Goal: Task Accomplishment & Management: Complete application form

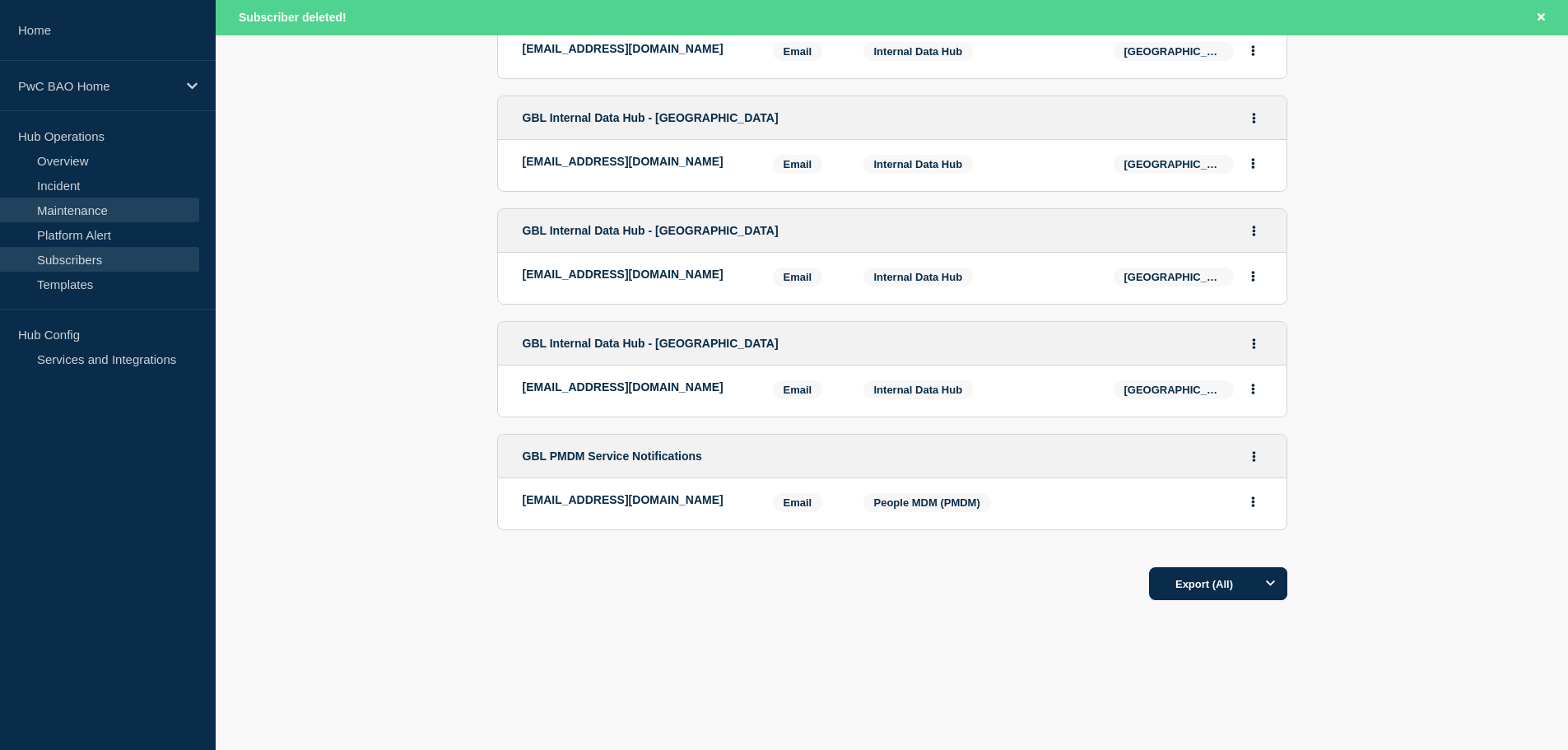
click at [67, 216] on link "Maintenance" at bounding box center [100, 210] width 199 height 25
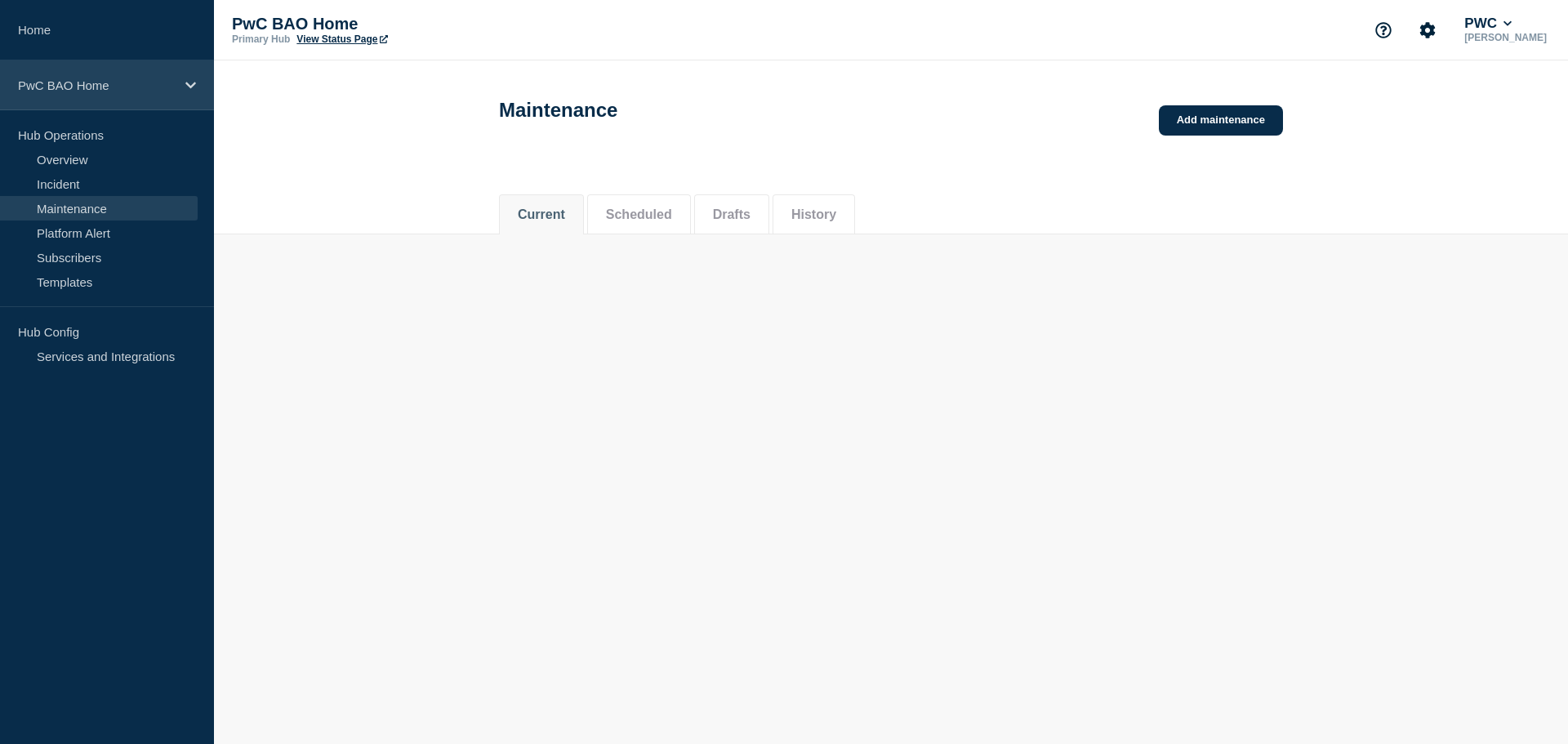
click at [107, 81] on p "PwC BAO Home" at bounding box center [96, 86] width 157 height 14
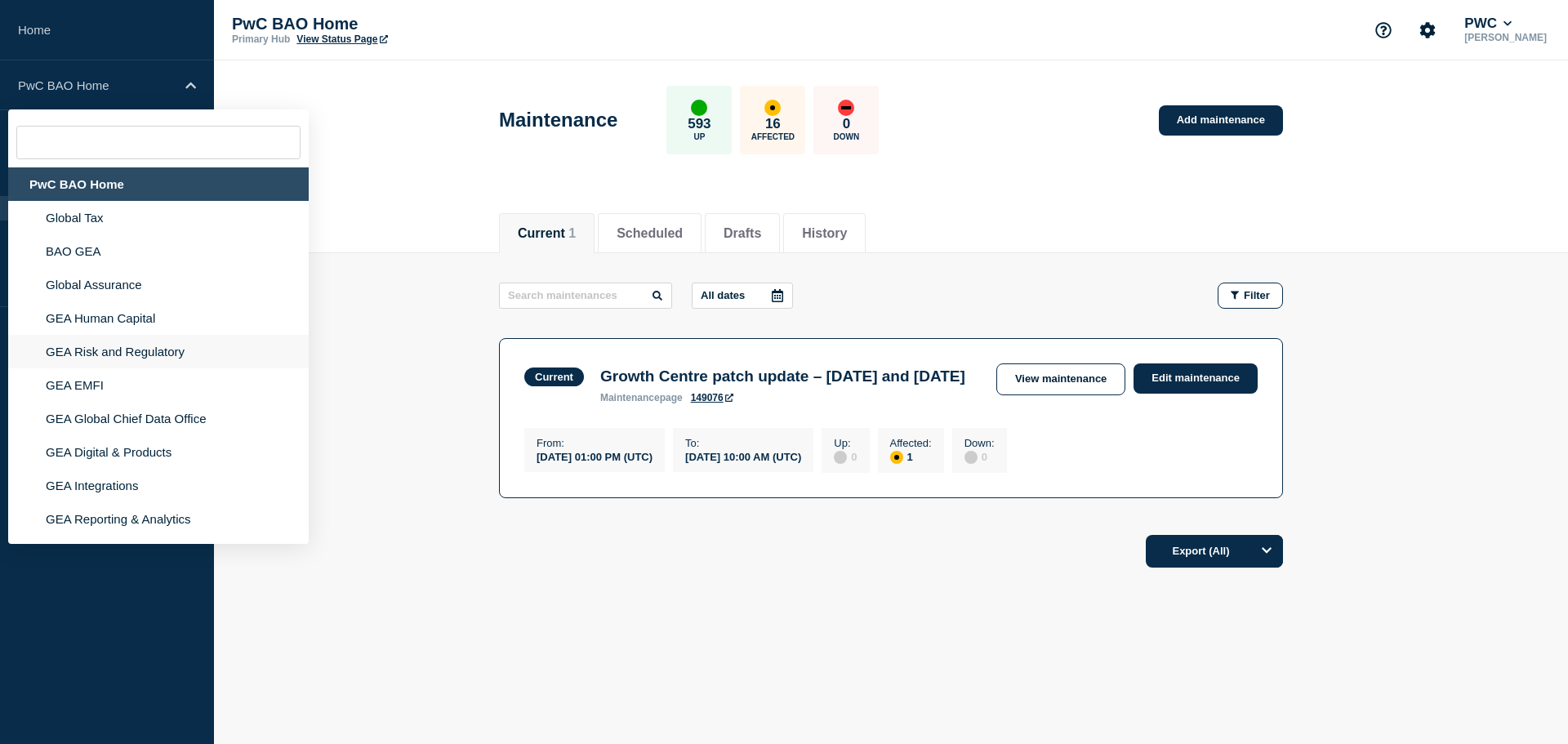
click at [105, 350] on li "GEA Risk and Regulatory" at bounding box center [158, 352] width 300 height 34
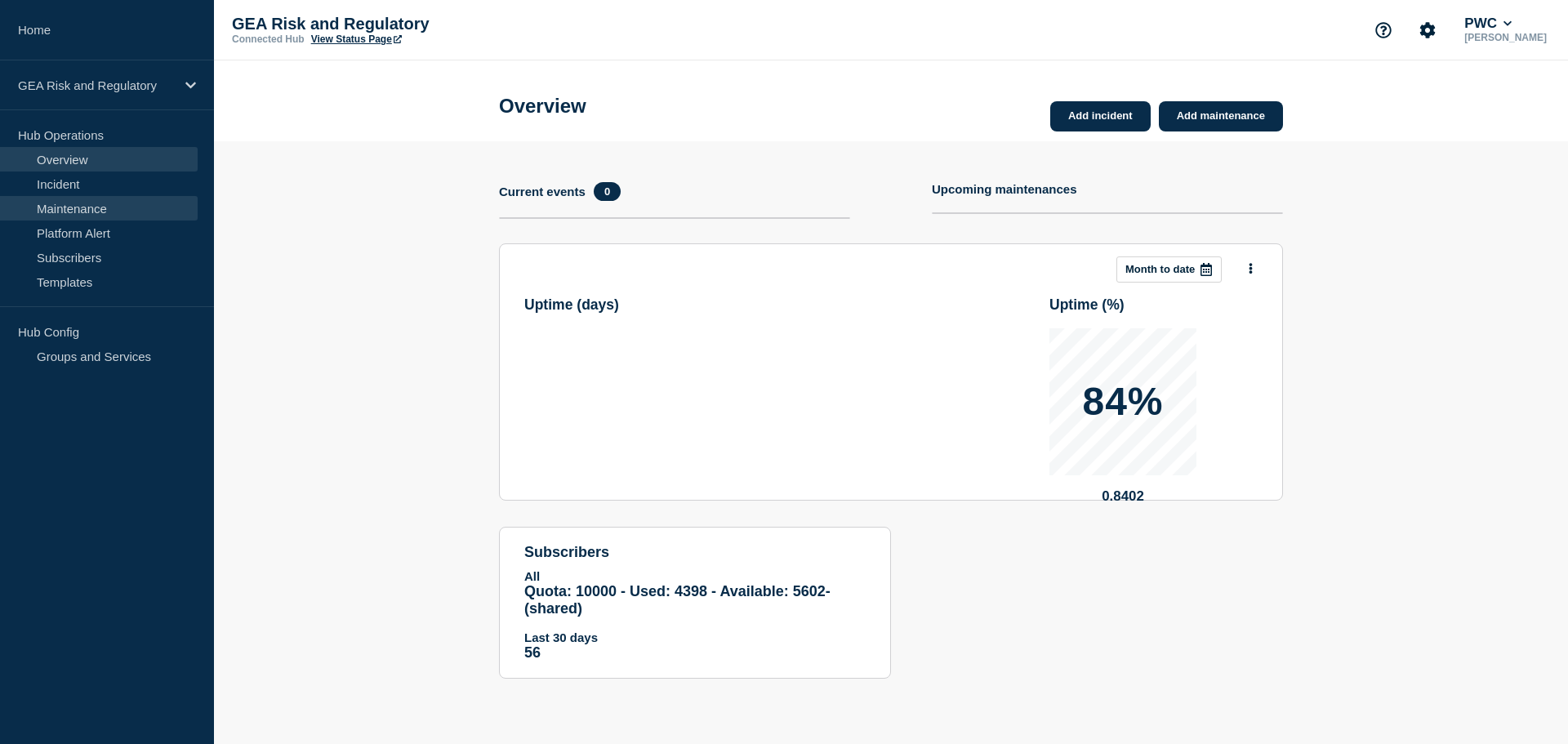
click at [71, 213] on link "Maintenance" at bounding box center [99, 209] width 198 height 25
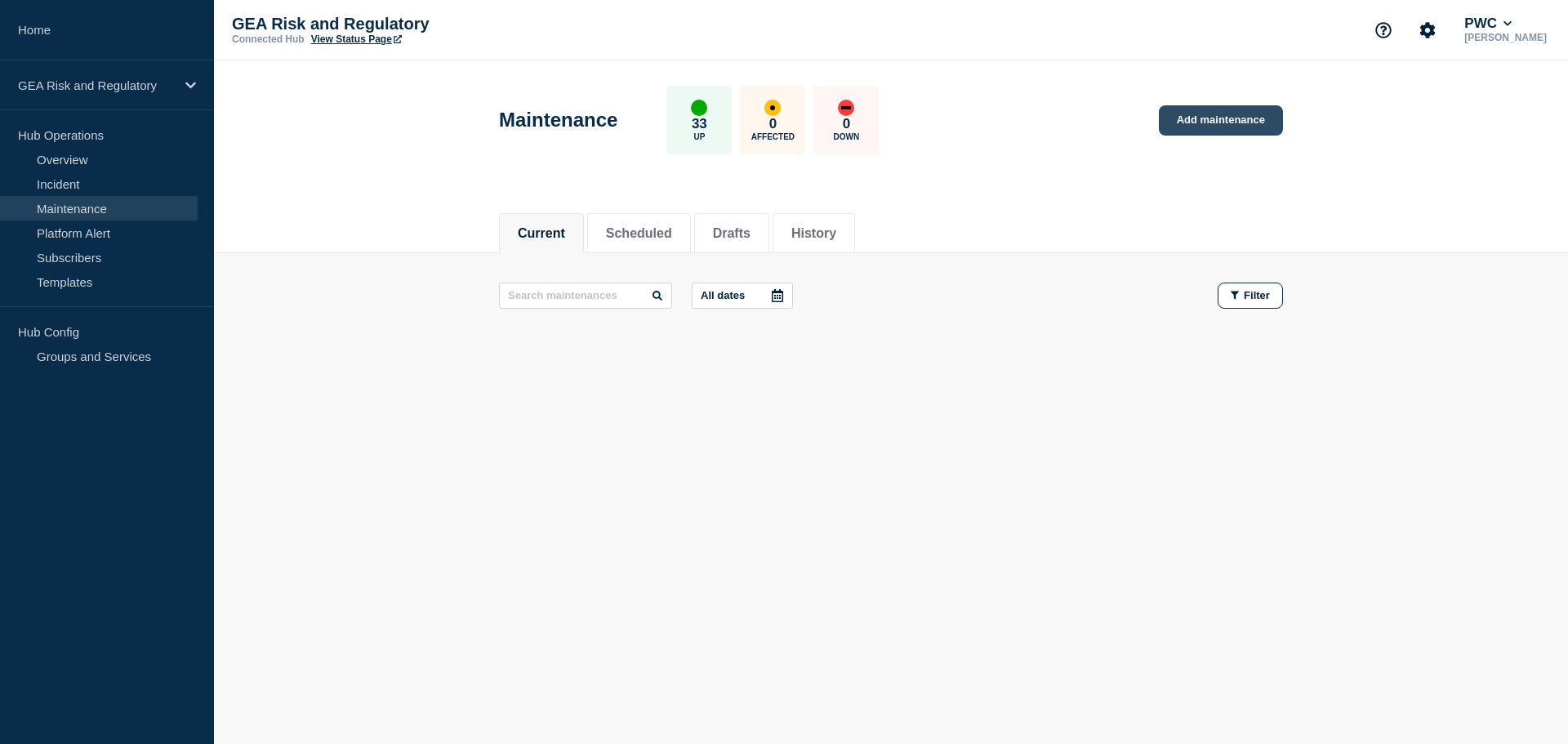
click at [1237, 118] on link "Add maintenance" at bounding box center [1221, 120] width 125 height 30
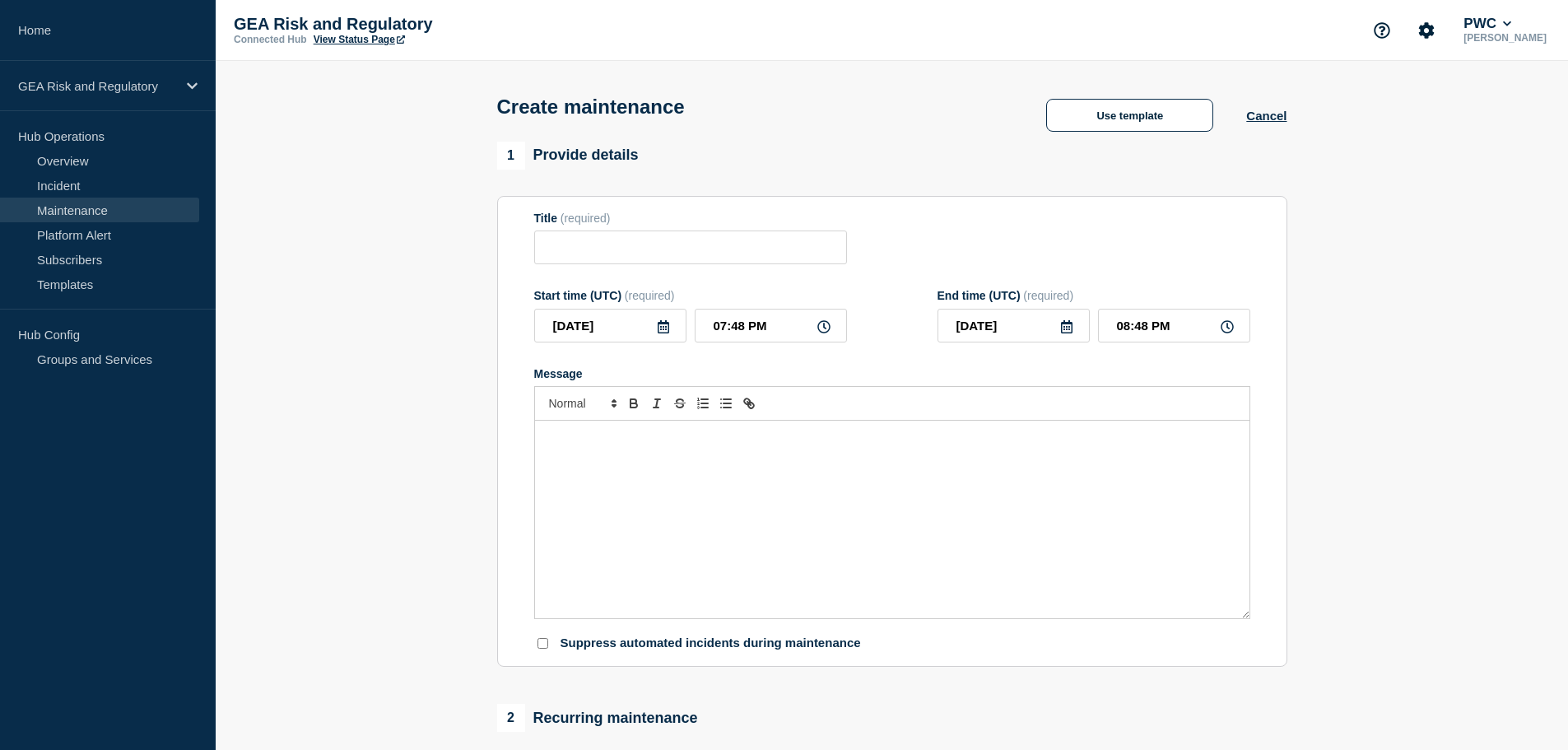
click at [736, 534] on div "Message" at bounding box center [892, 519] width 715 height 198
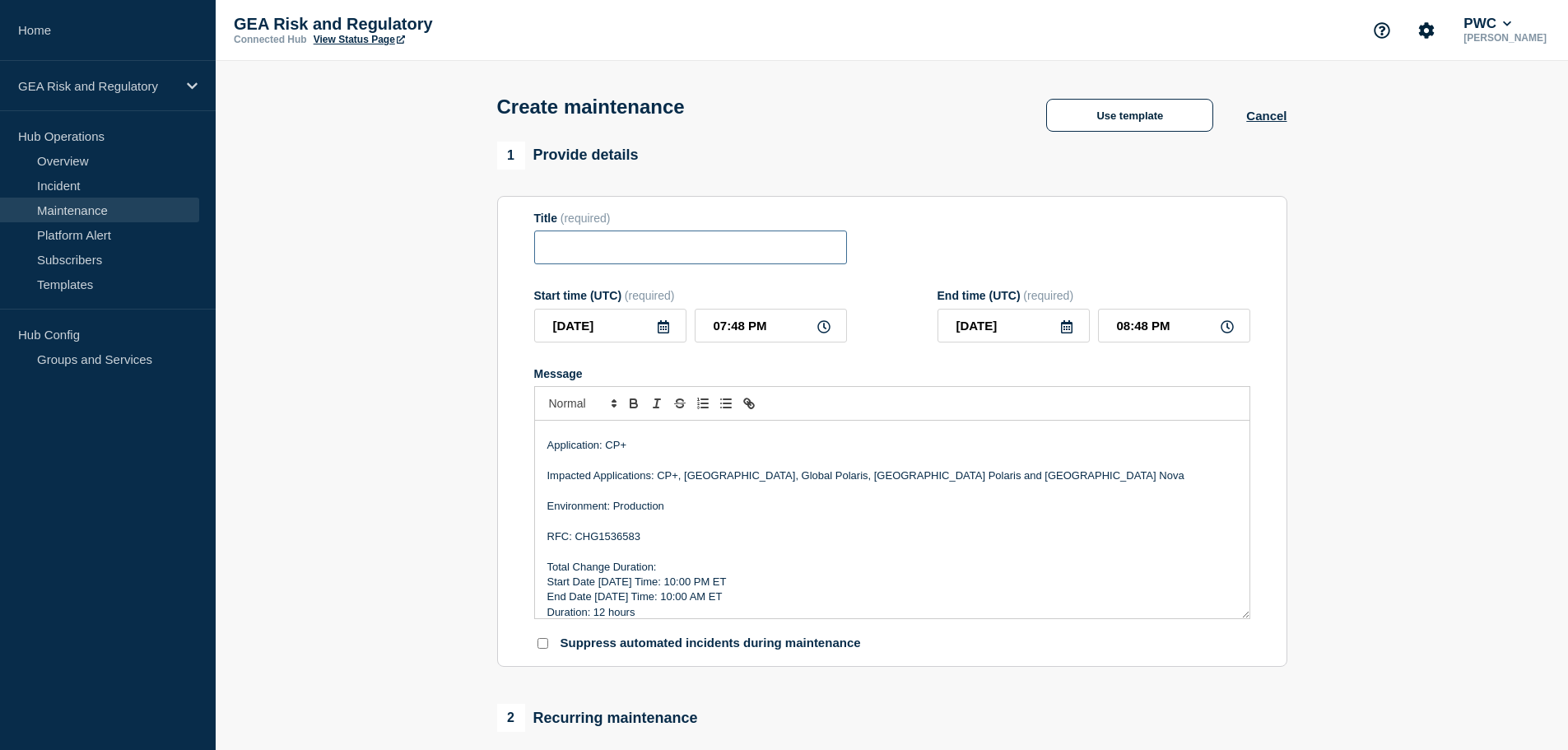
click at [650, 255] on input "Title" at bounding box center [690, 248] width 313 height 34
paste input "CP+ - Production - Sprint 26.1.3 Deployment"
type input "CP+ - Production - Sprint 26.1.3 Deployment"
click at [613, 538] on p "RFC: CHG1536583" at bounding box center [892, 537] width 690 height 15
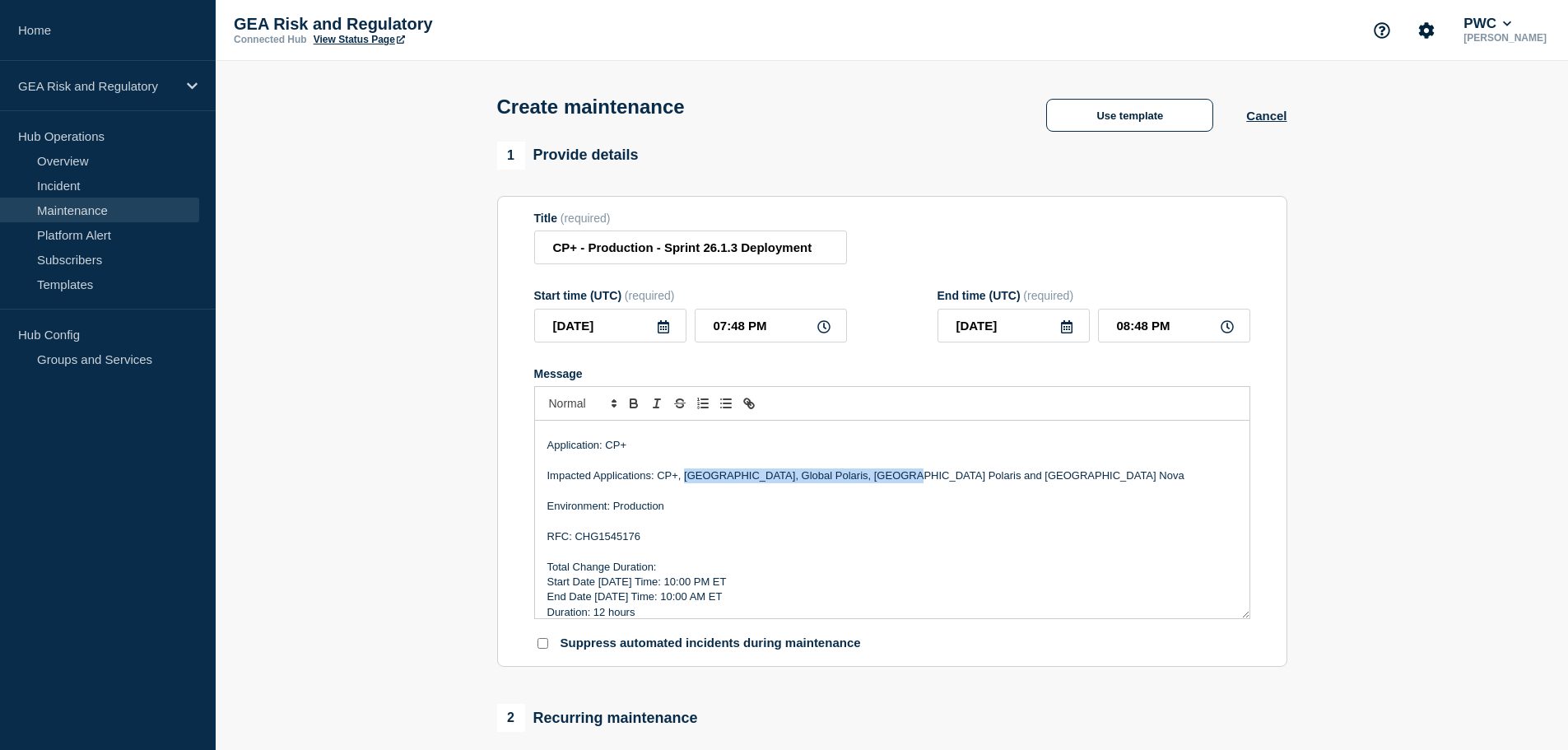
drag, startPoint x: 910, startPoint y: 481, endPoint x: 683, endPoint y: 480, distance: 227.0
click at [683, 480] on p "Impacted Applications: CP+, [GEOGRAPHIC_DATA], Global Polaris, [GEOGRAPHIC_DATA…" at bounding box center [892, 476] width 690 height 15
click at [936, 477] on p "Impacted Applications: CP+, [GEOGRAPHIC_DATA], Global Polaris, [GEOGRAPHIC_DATA…" at bounding box center [892, 476] width 690 height 15
drag, startPoint x: 931, startPoint y: 477, endPoint x: 697, endPoint y: 479, distance: 234.0
click at [697, 479] on p "Impacted Applications: CP+, [GEOGRAPHIC_DATA], Global Polaris, [GEOGRAPHIC_DATA…" at bounding box center [892, 476] width 690 height 15
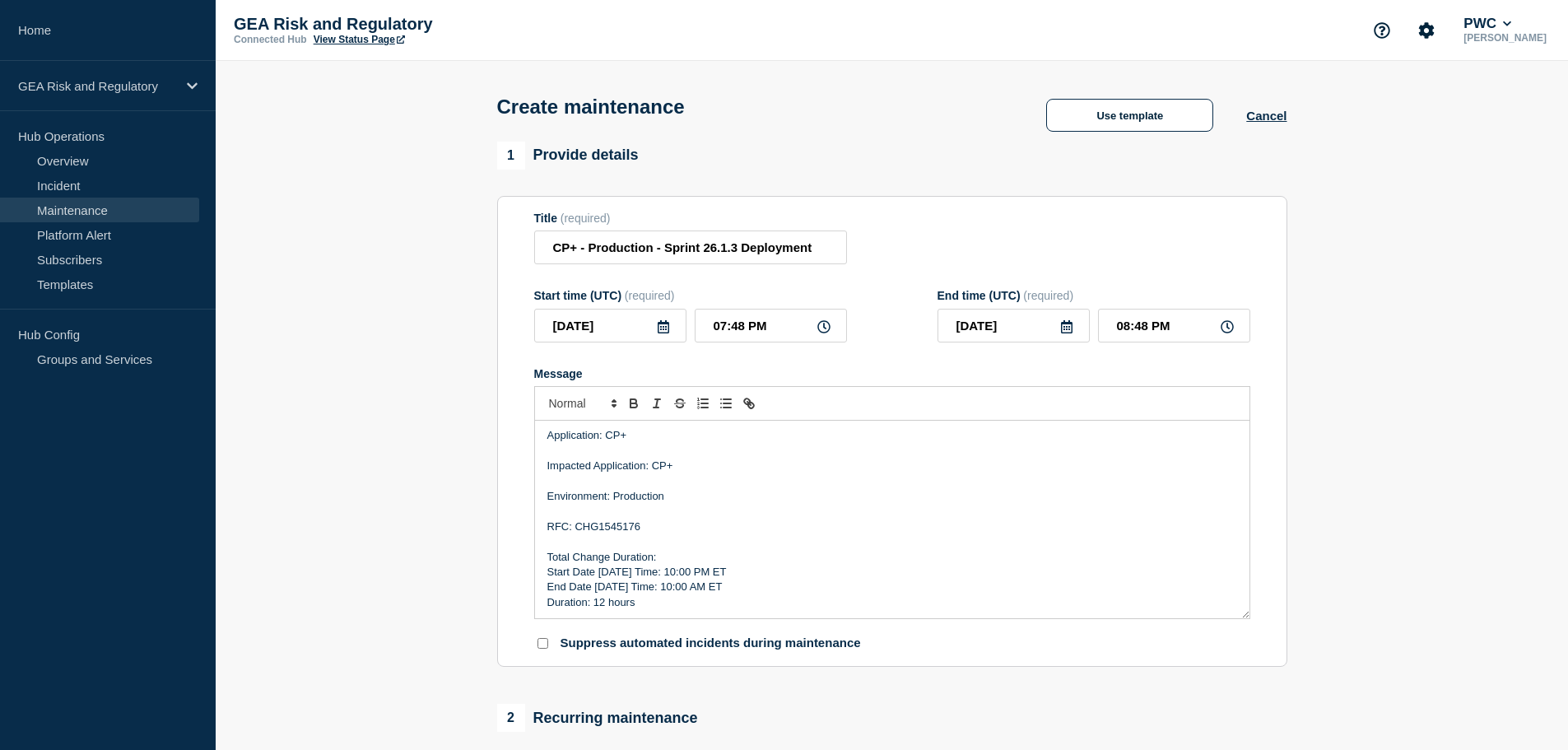
scroll to position [95, 0]
drag, startPoint x: 620, startPoint y: 576, endPoint x: 601, endPoint y: 573, distance: 19.2
click at [601, 573] on p "Start Date [DATE] Time: 10:00 PM ET" at bounding box center [892, 570] width 690 height 15
click at [686, 570] on p "Start Date [DATE] Time: 10:00 PM ET" at bounding box center [892, 570] width 690 height 15
drag, startPoint x: 613, startPoint y: 586, endPoint x: 597, endPoint y: 586, distance: 16.0
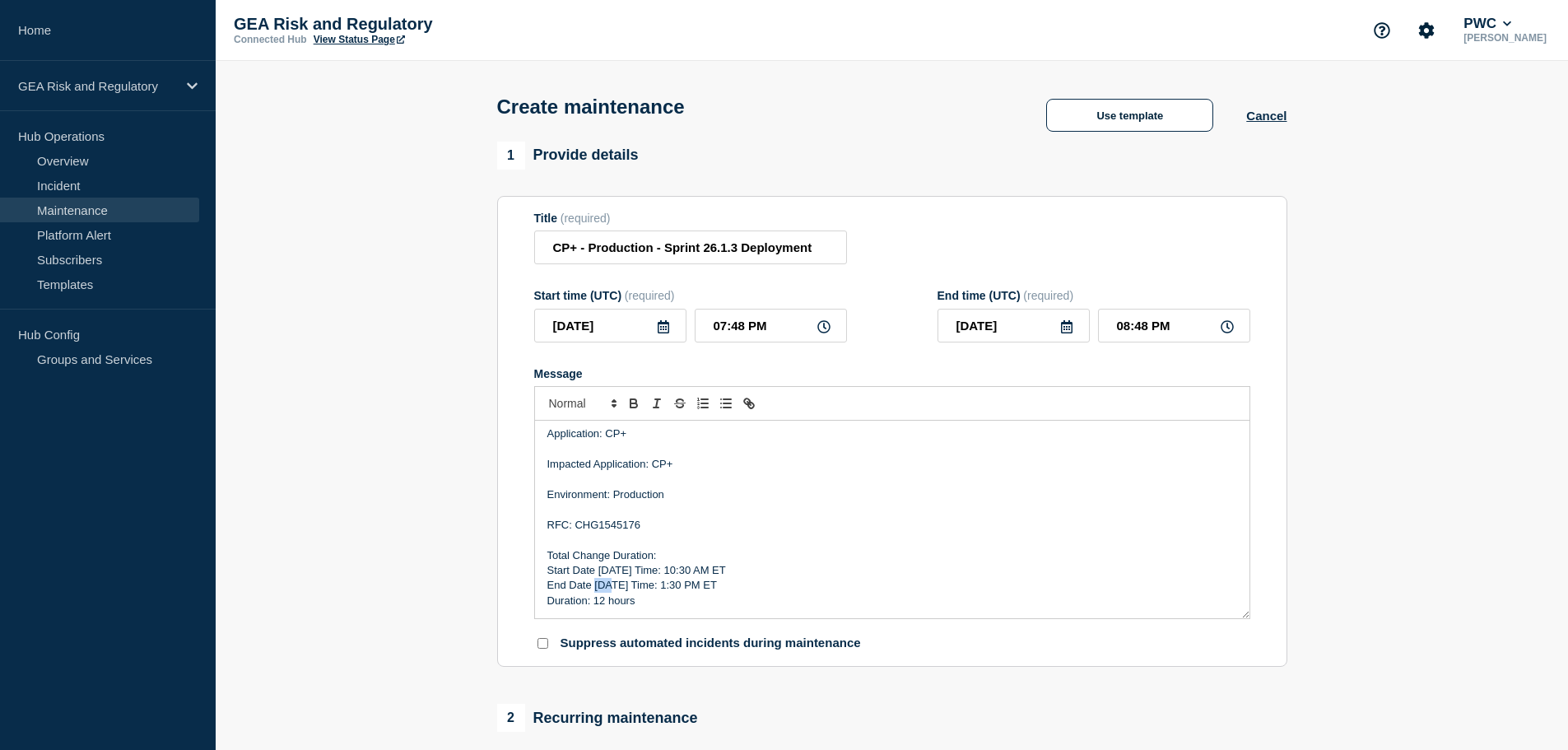
click at [597, 586] on p "End Date [DATE] Time: 1:30 PM ET" at bounding box center [892, 585] width 690 height 15
click at [595, 601] on p "Duration: ​12 hours" at bounding box center [892, 601] width 690 height 15
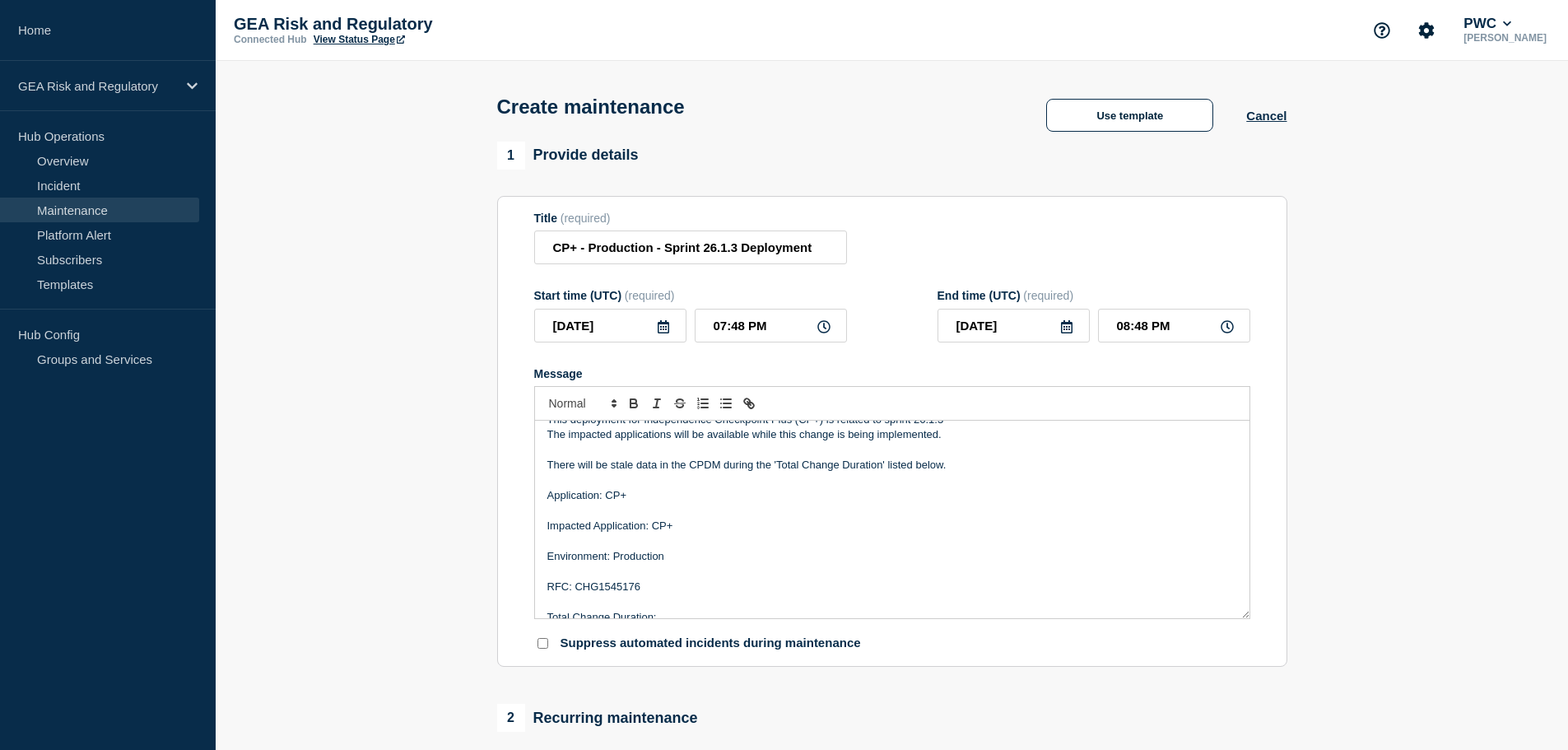
scroll to position [0, 0]
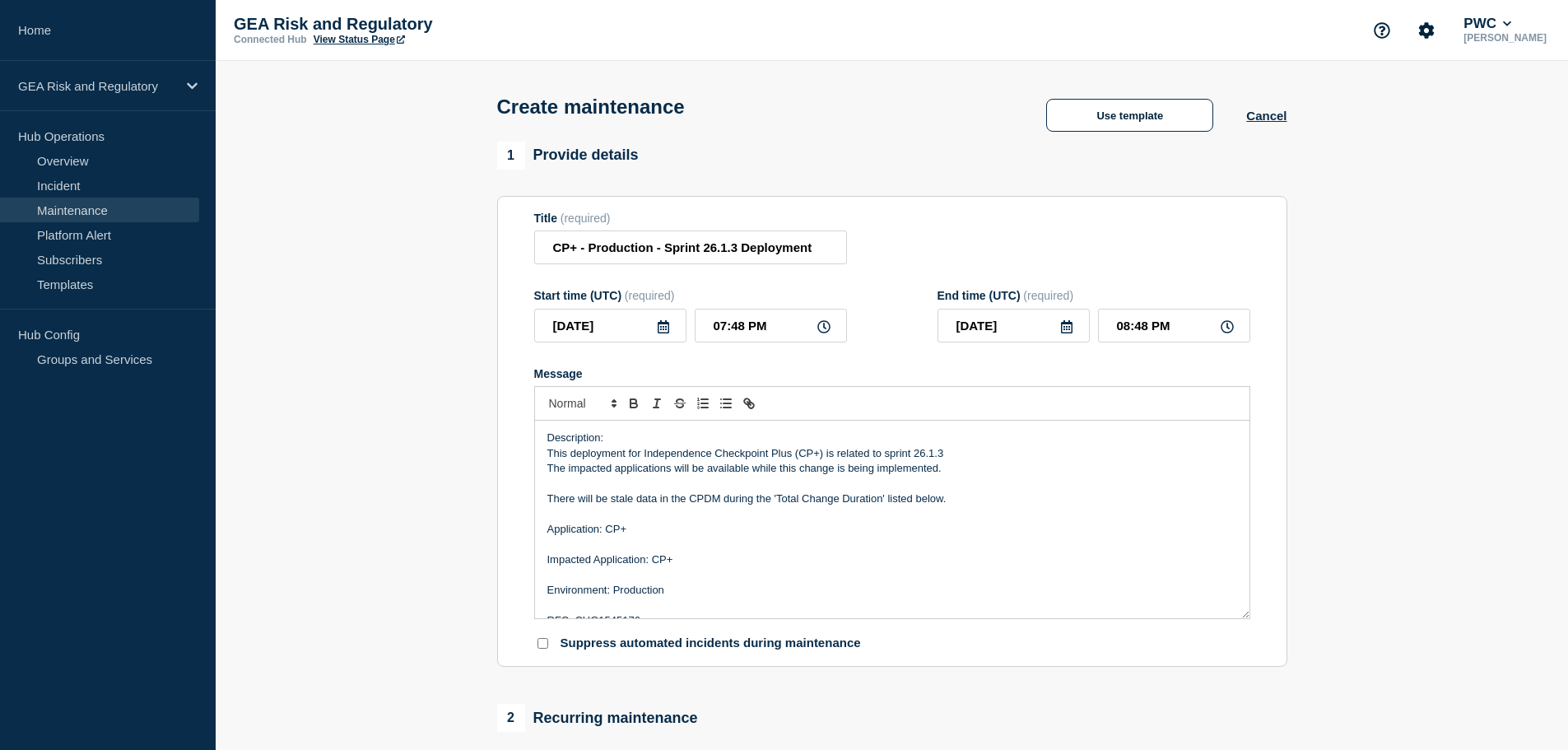
click at [945, 457] on p "This deployment for Independence Checkpoint Plus (CP+) is related to sprint 26.…" at bounding box center [892, 453] width 690 height 15
click at [60, 477] on aside "Home GEA Risk and Regulatory Hub Operations Overview Incident Maintenance Platf…" at bounding box center [108, 375] width 215 height 750
click at [972, 452] on p "This deployment for Independence Checkpoint Plus (CP+) is related to sprint 26.…" at bounding box center [892, 453] width 690 height 15
click at [979, 459] on p "This deployment for Independence Checkpoint Plus (CP+) is related to sprint 26.…" at bounding box center [892, 453] width 690 height 15
click at [741, 249] on input "CP+ - Production - Sprint 26.1.3 Deployment" at bounding box center [690, 248] width 313 height 34
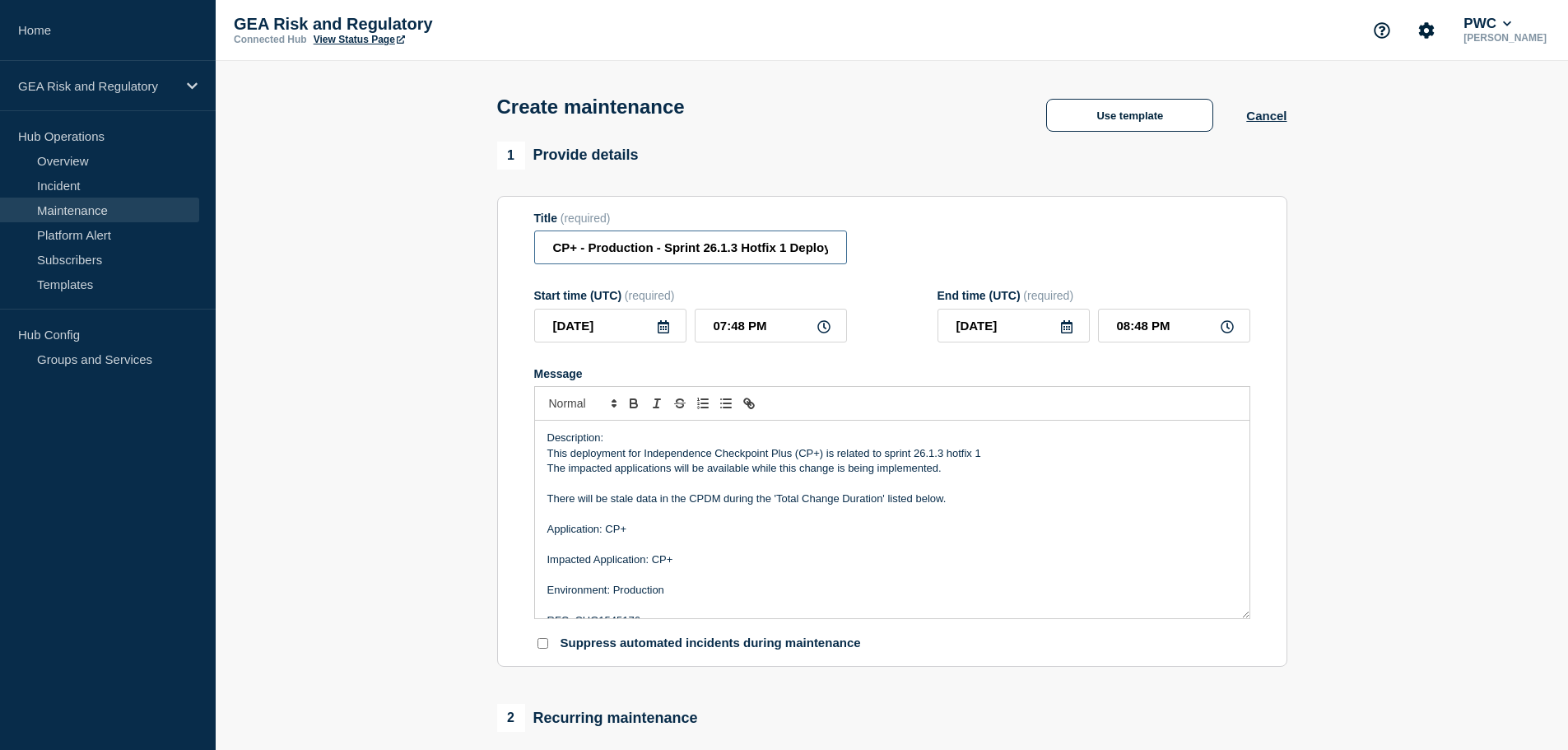
type input "CP+ - Production - Sprint 26.1.3 Hotfix 1 Deployment"
click at [892, 459] on p "This deployment for Independence Checkpoint Plus (CP+) is related to sprint 26.…" at bounding box center [892, 453] width 690 height 15
click at [892, 459] on p "This deployment for Independence Checkpoint Plus (CP+) is related to relase 26.…" at bounding box center [892, 453] width 690 height 15
click at [908, 455] on p "This deployment for Independence Checkpoint Plus (CP+) is related to relase 26.…" at bounding box center [892, 453] width 690 height 15
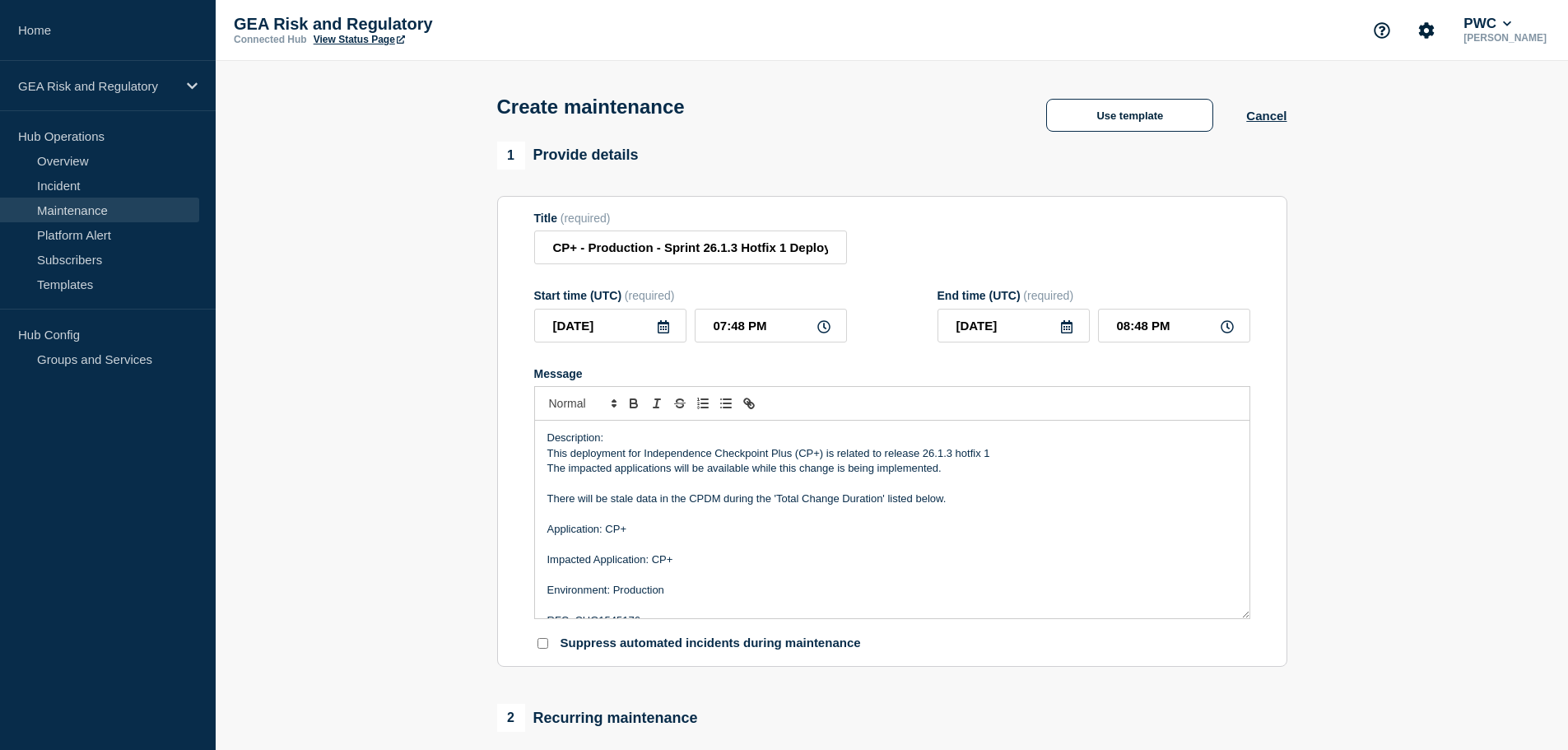
scroll to position [95, 0]
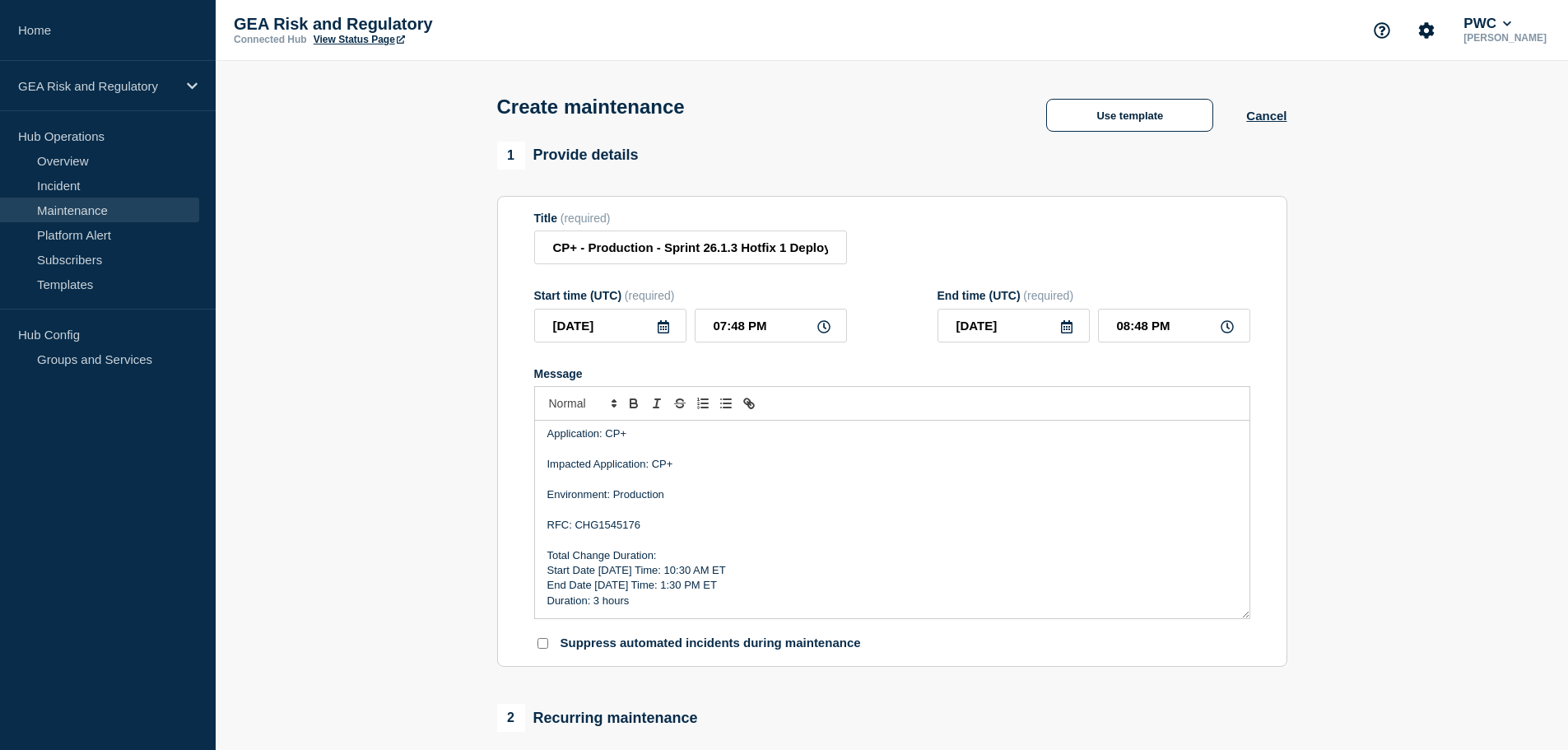
click at [661, 332] on icon at bounding box center [663, 327] width 13 height 13
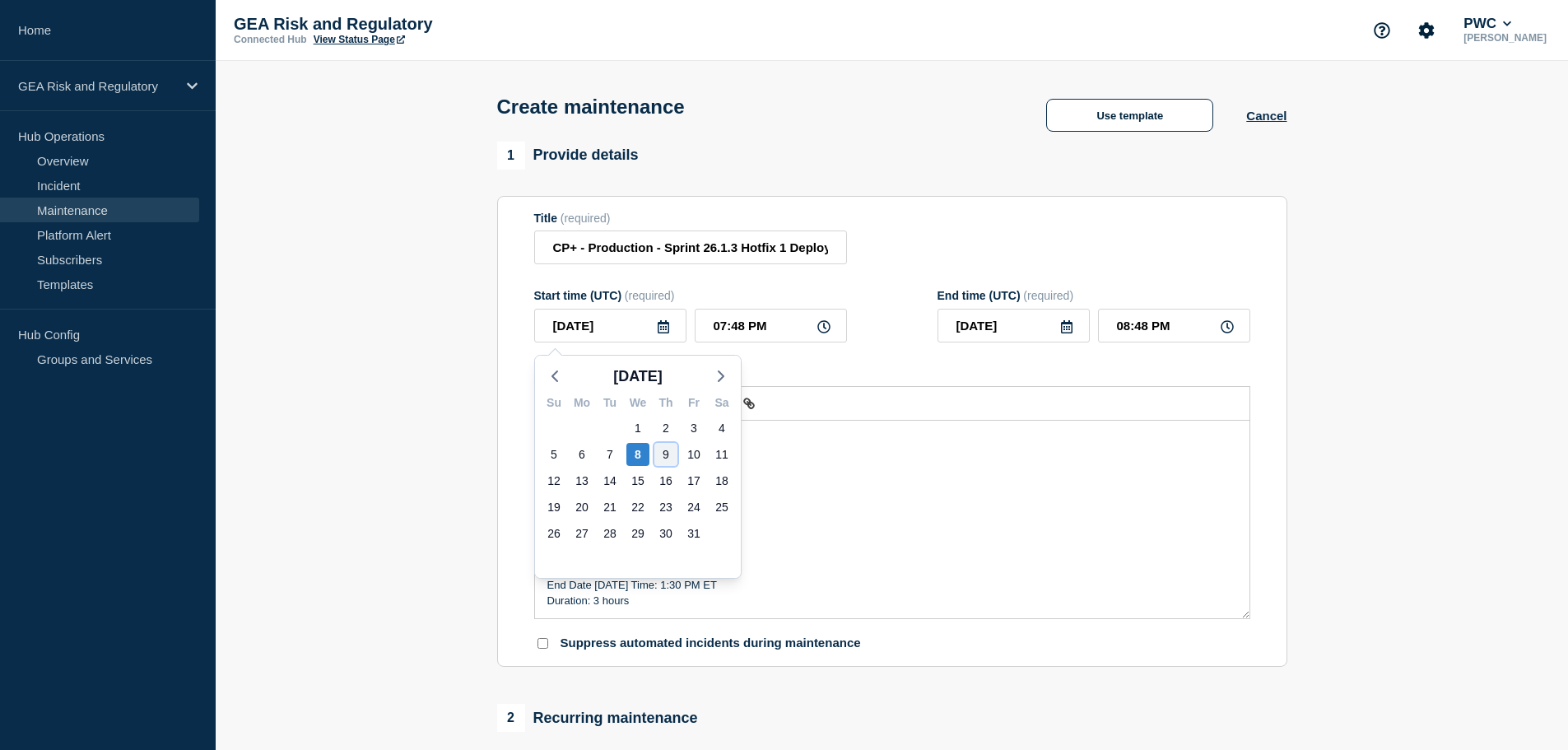
click at [665, 456] on div "9" at bounding box center [666, 454] width 23 height 23
type input "[DATE]"
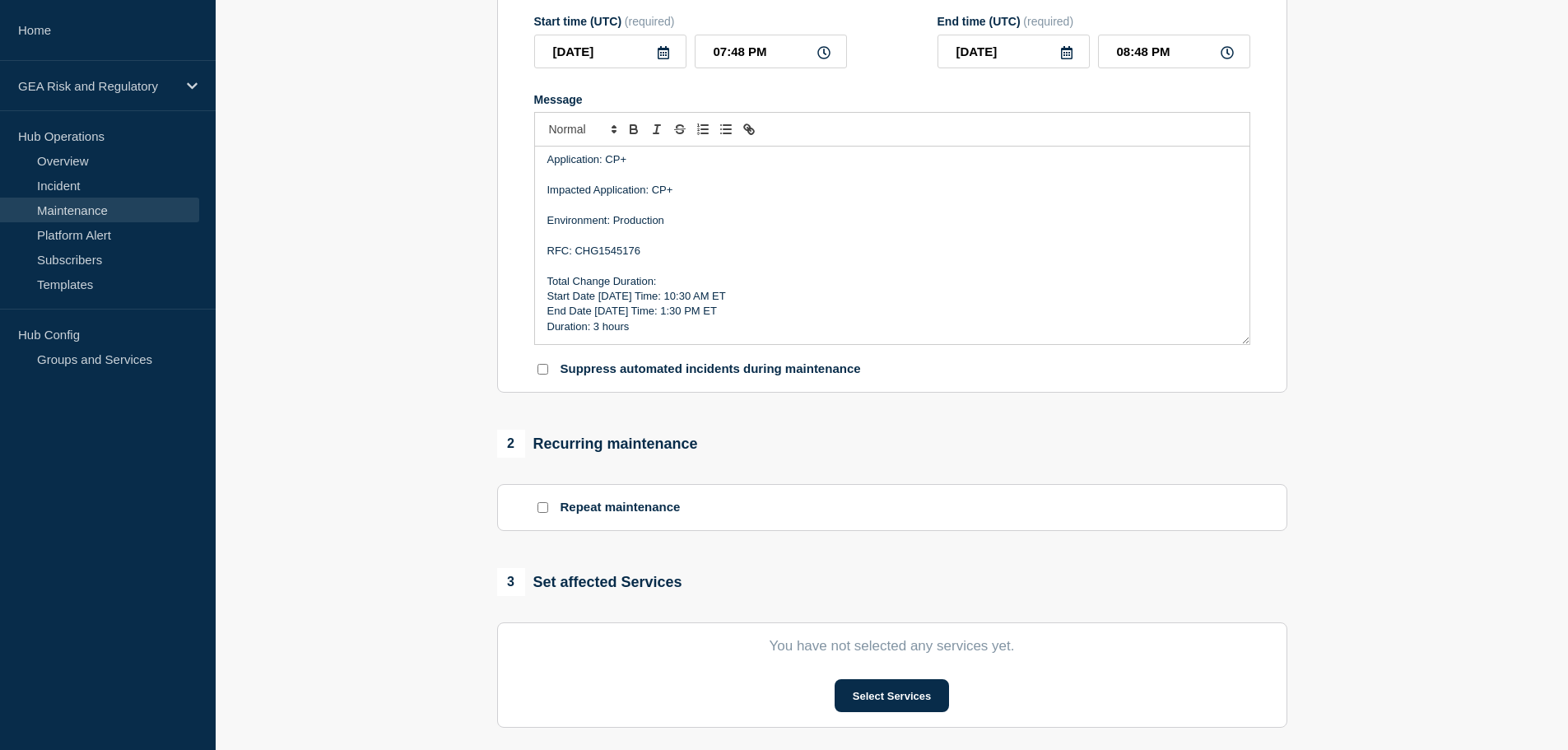
scroll to position [412, 0]
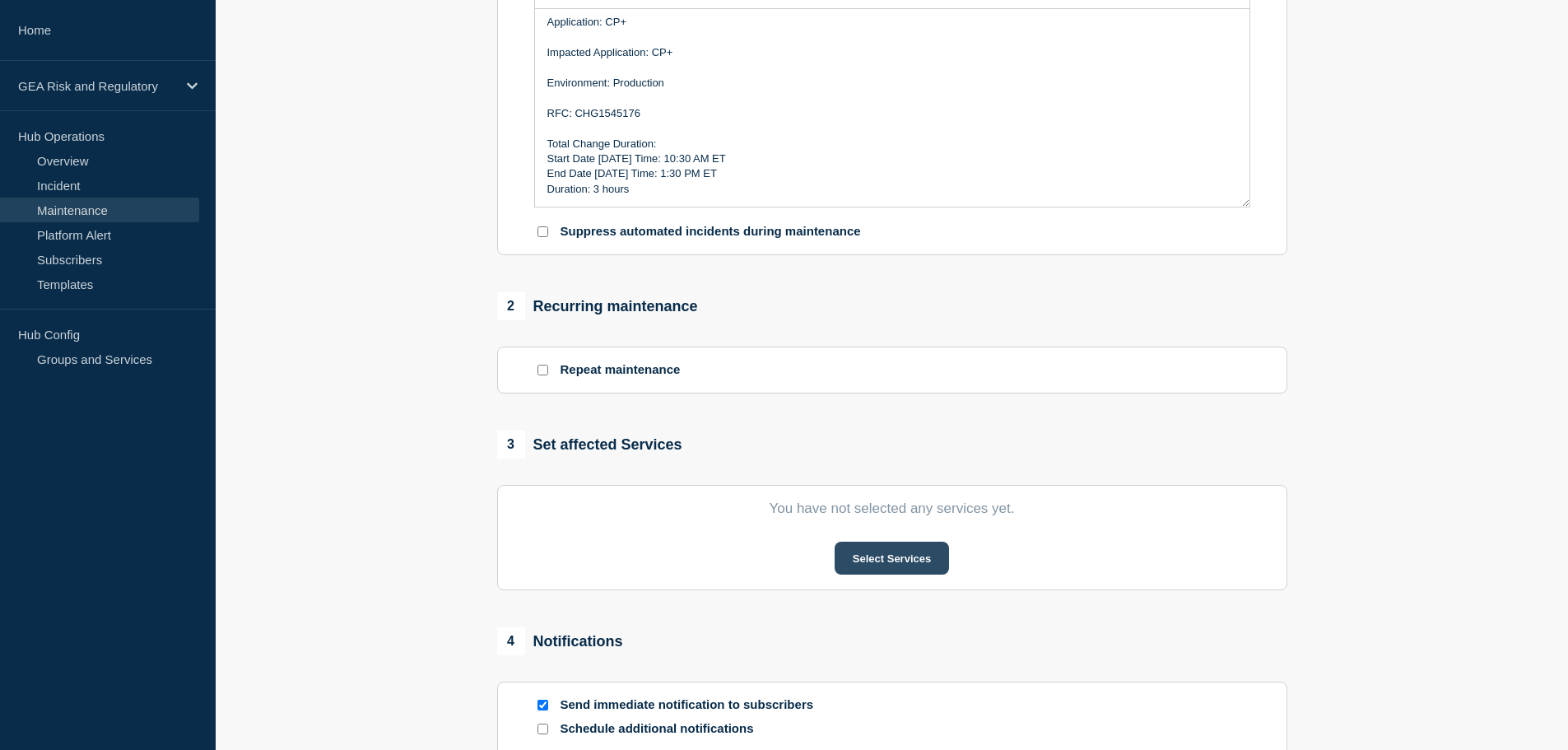
click at [894, 569] on button "Select Services" at bounding box center [892, 558] width 115 height 33
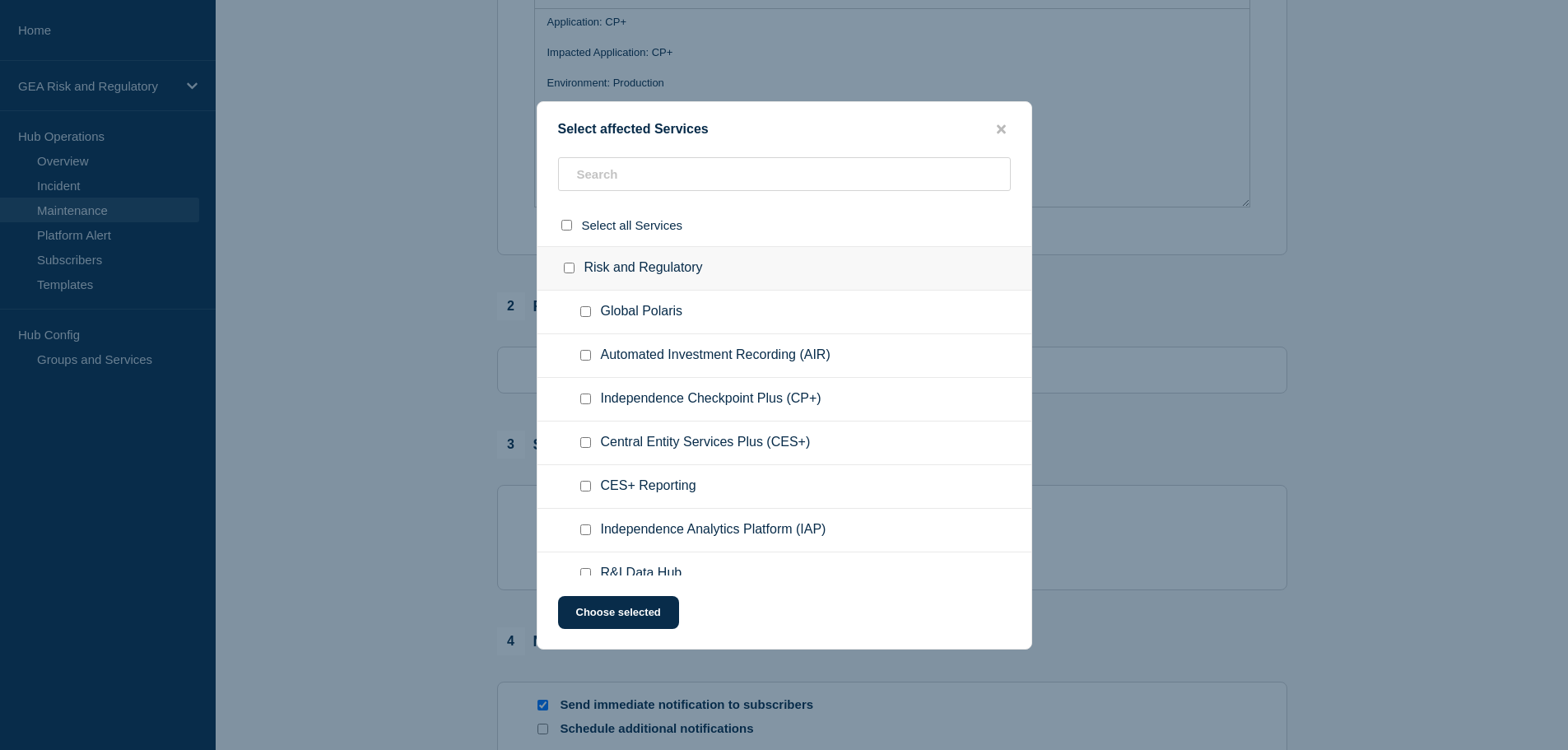
click at [581, 401] on input "Independence Checkpoint Plus (CP+) checkbox" at bounding box center [586, 399] width 11 height 11
checkbox input "true"
click at [636, 607] on button "Choose selected" at bounding box center [619, 612] width 121 height 33
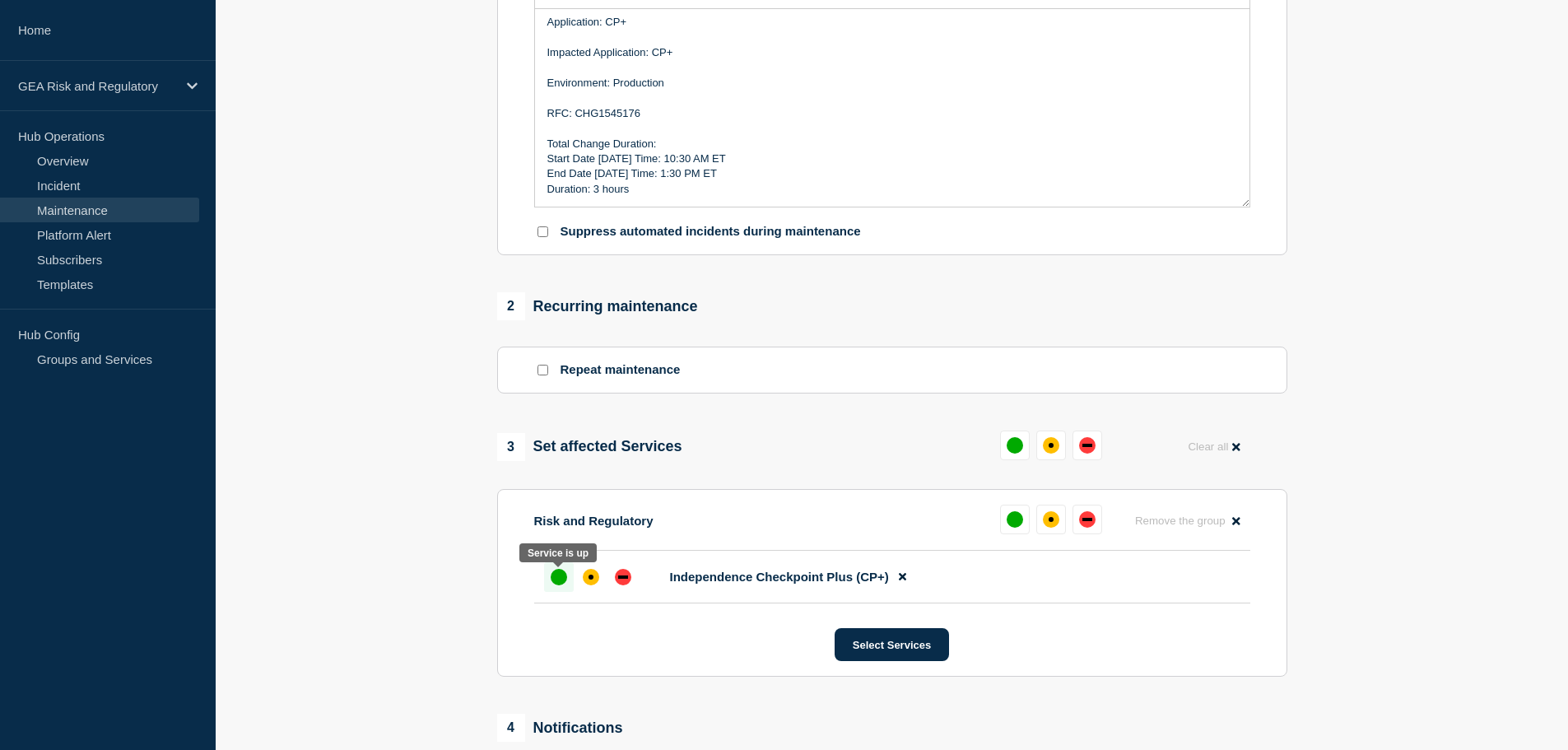
click at [557, 585] on div "up" at bounding box center [559, 577] width 16 height 16
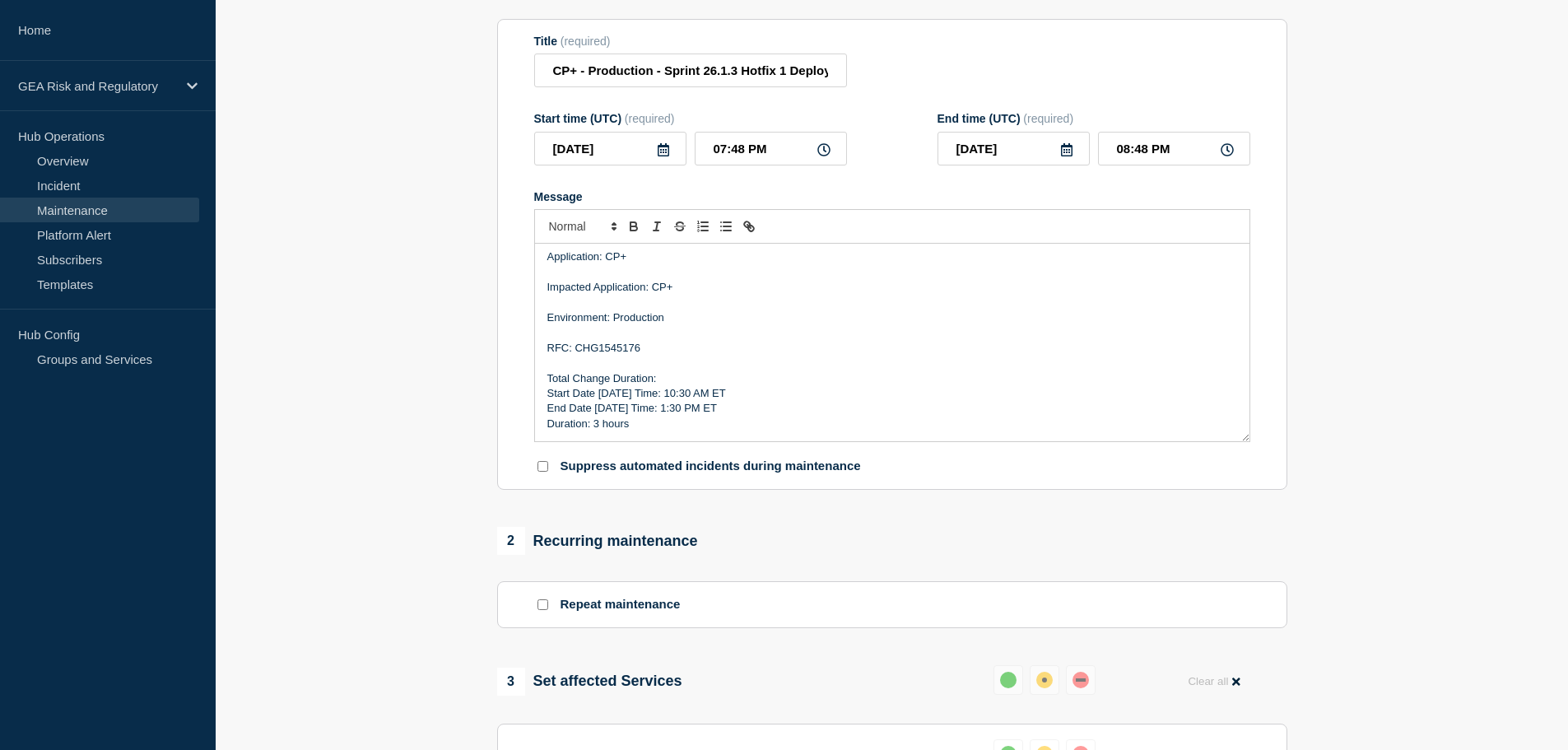
scroll to position [137, 0]
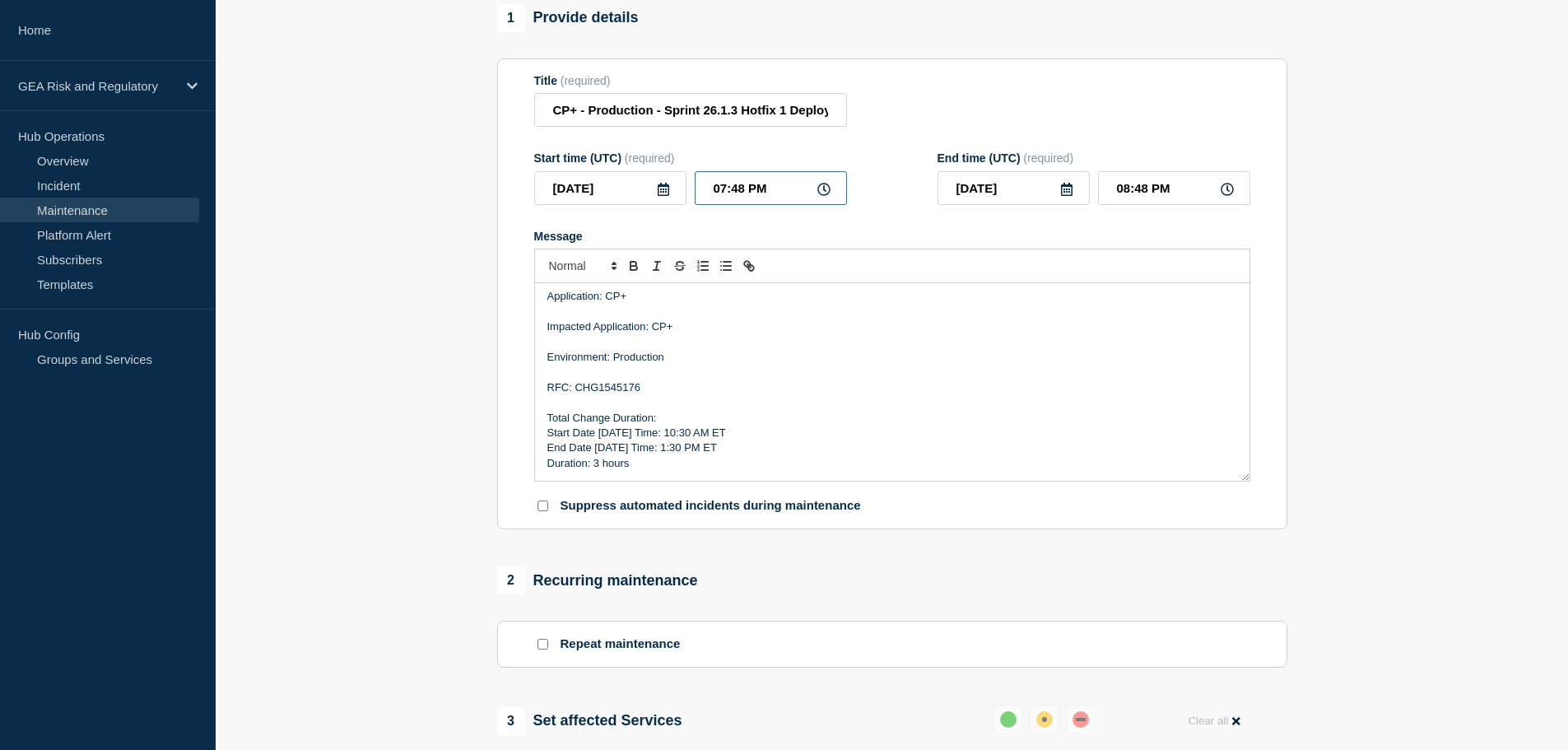
click at [705, 193] on input "07:48 PM" at bounding box center [770, 188] width 152 height 34
type input "02:48 PM"
type input "03:48 PM"
type input "02:38 PM"
type input "03:38 PM"
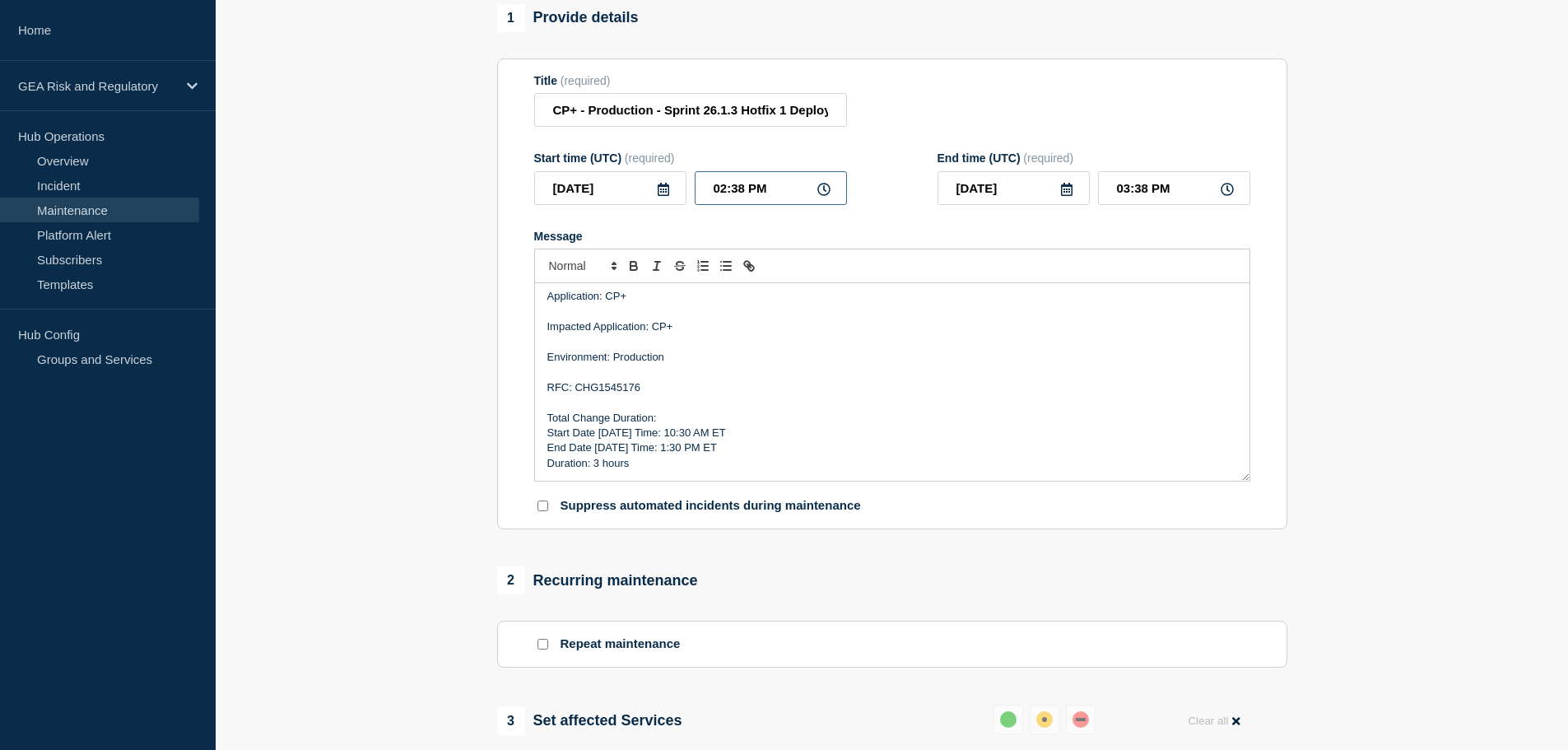
type input "02:30 PM"
click at [1111, 190] on input "03:30 PM" at bounding box center [1174, 188] width 152 height 34
type input "05:30 PM"
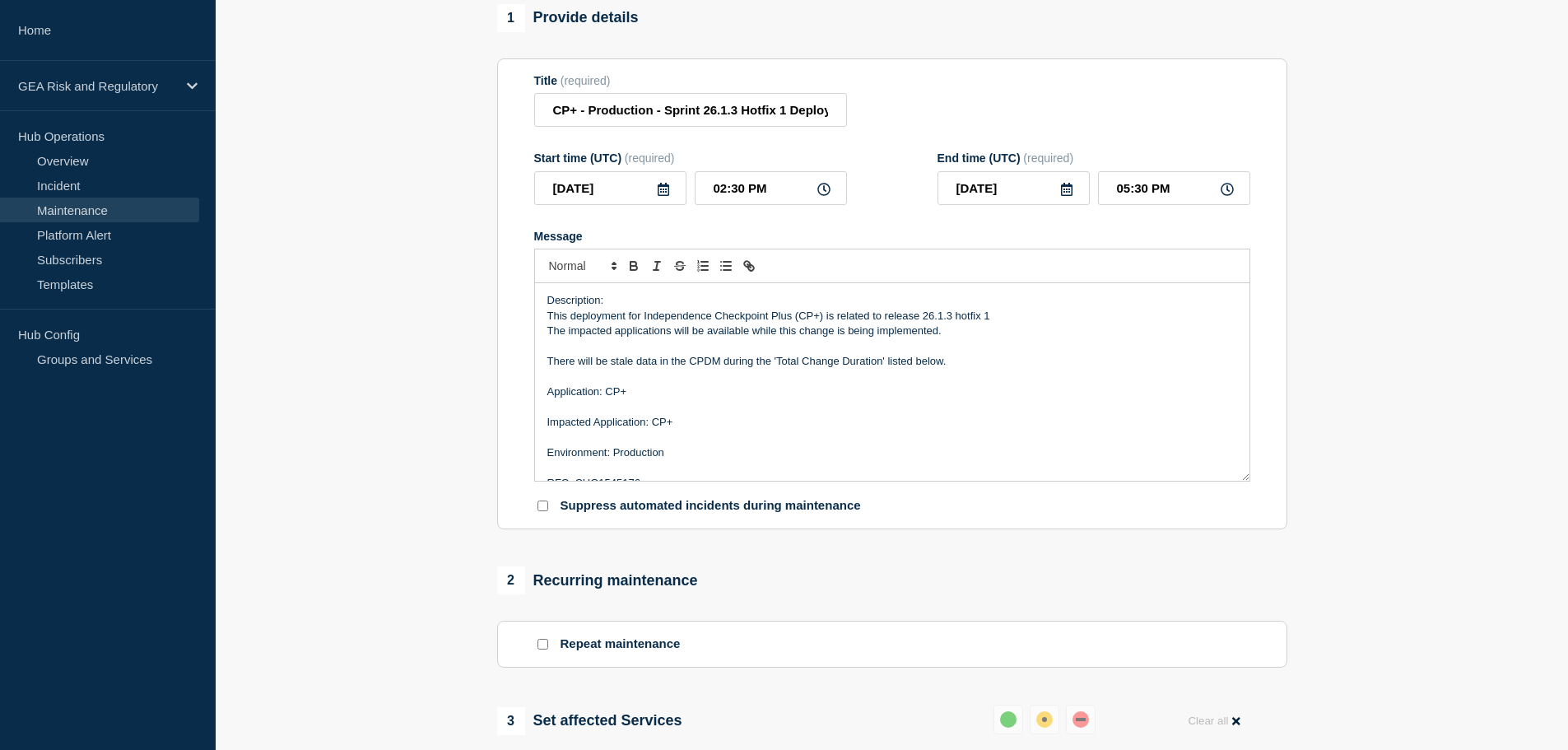
click at [724, 365] on p "There will be stale data in the CPDM during the 'Total Change Duration' listed …" at bounding box center [892, 362] width 690 height 15
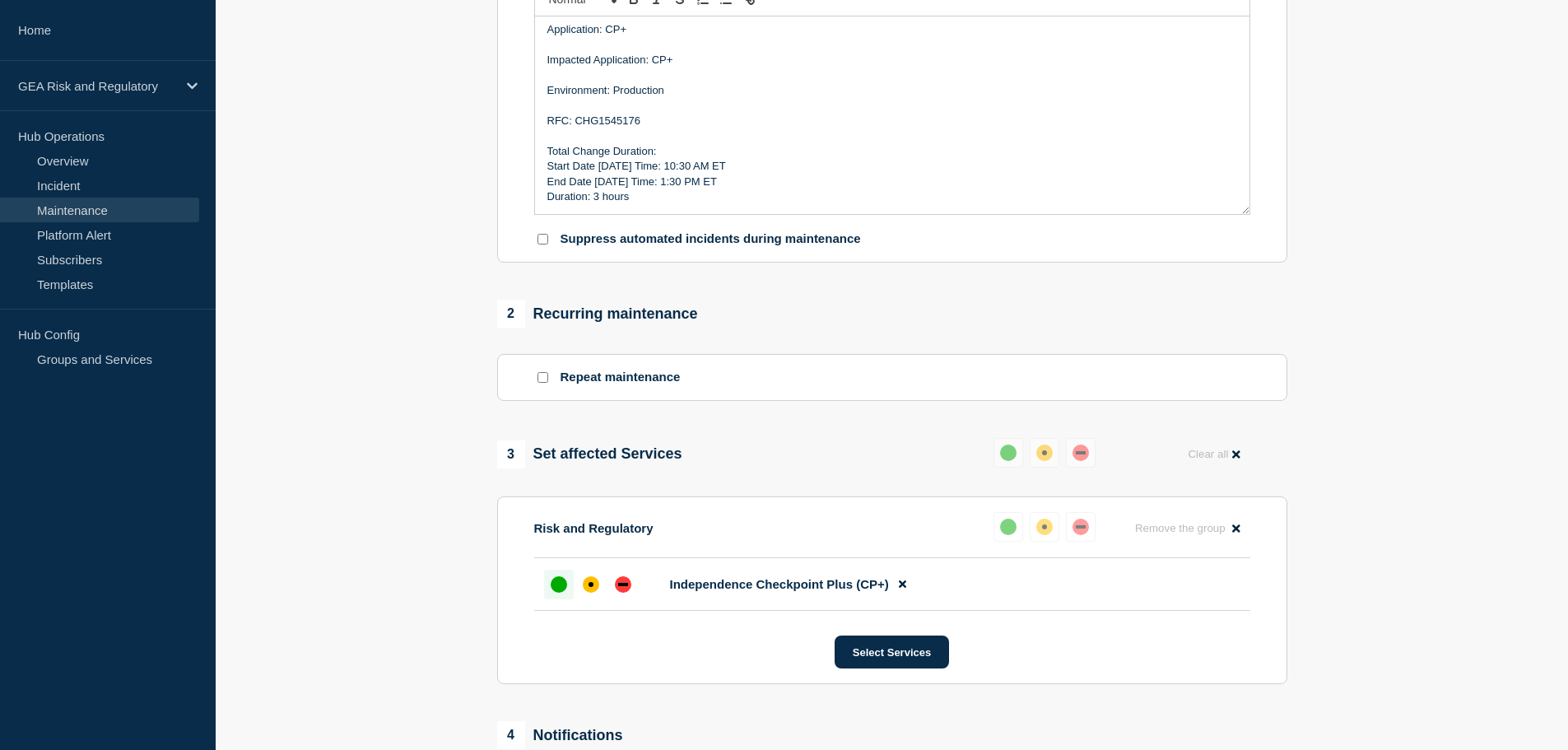
scroll to position [412, 0]
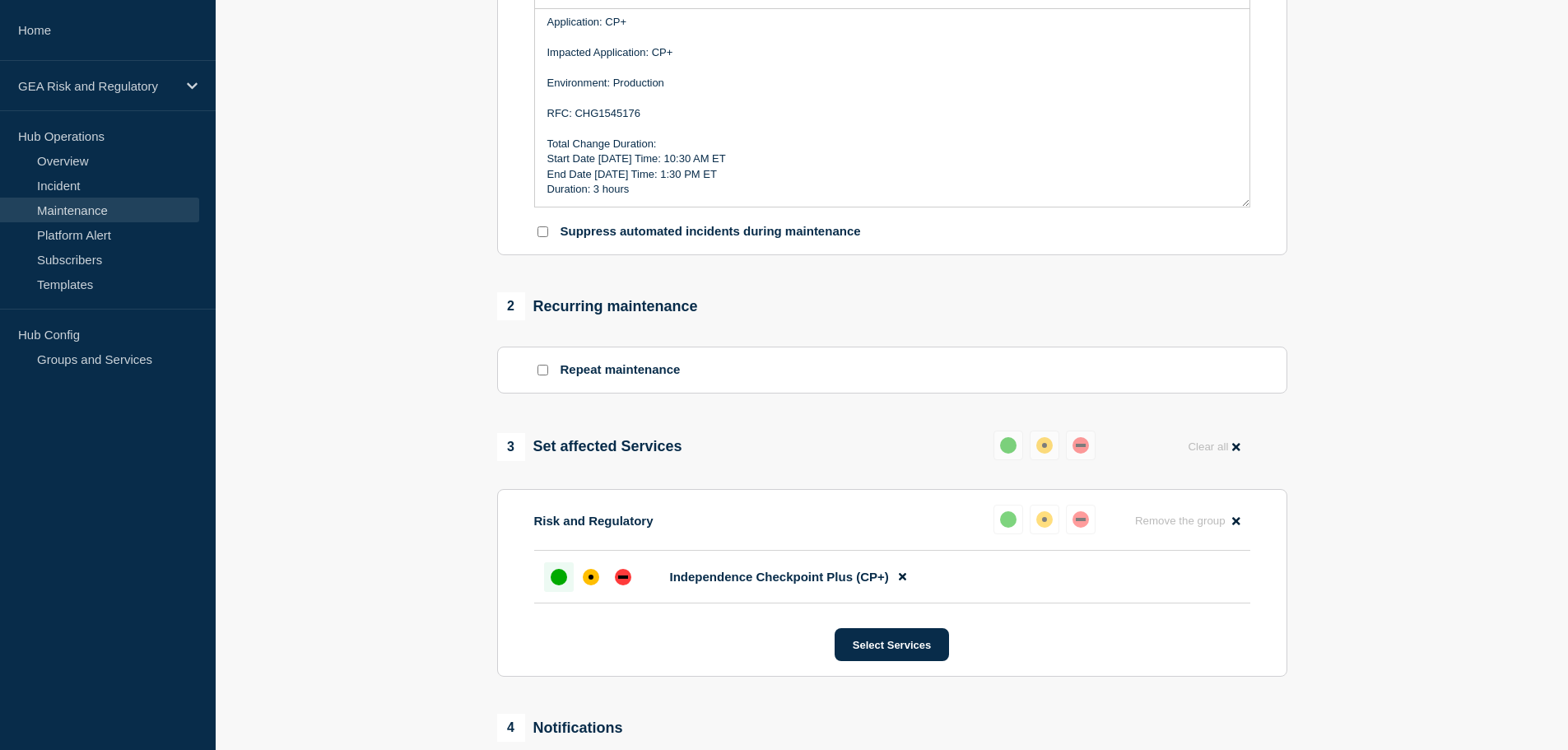
click at [1455, 210] on section "1 Provide details Title (required) CP+ - Production - Sprint 26.1.3 Hotfix 1 De…" at bounding box center [891, 345] width 1353 height 1229
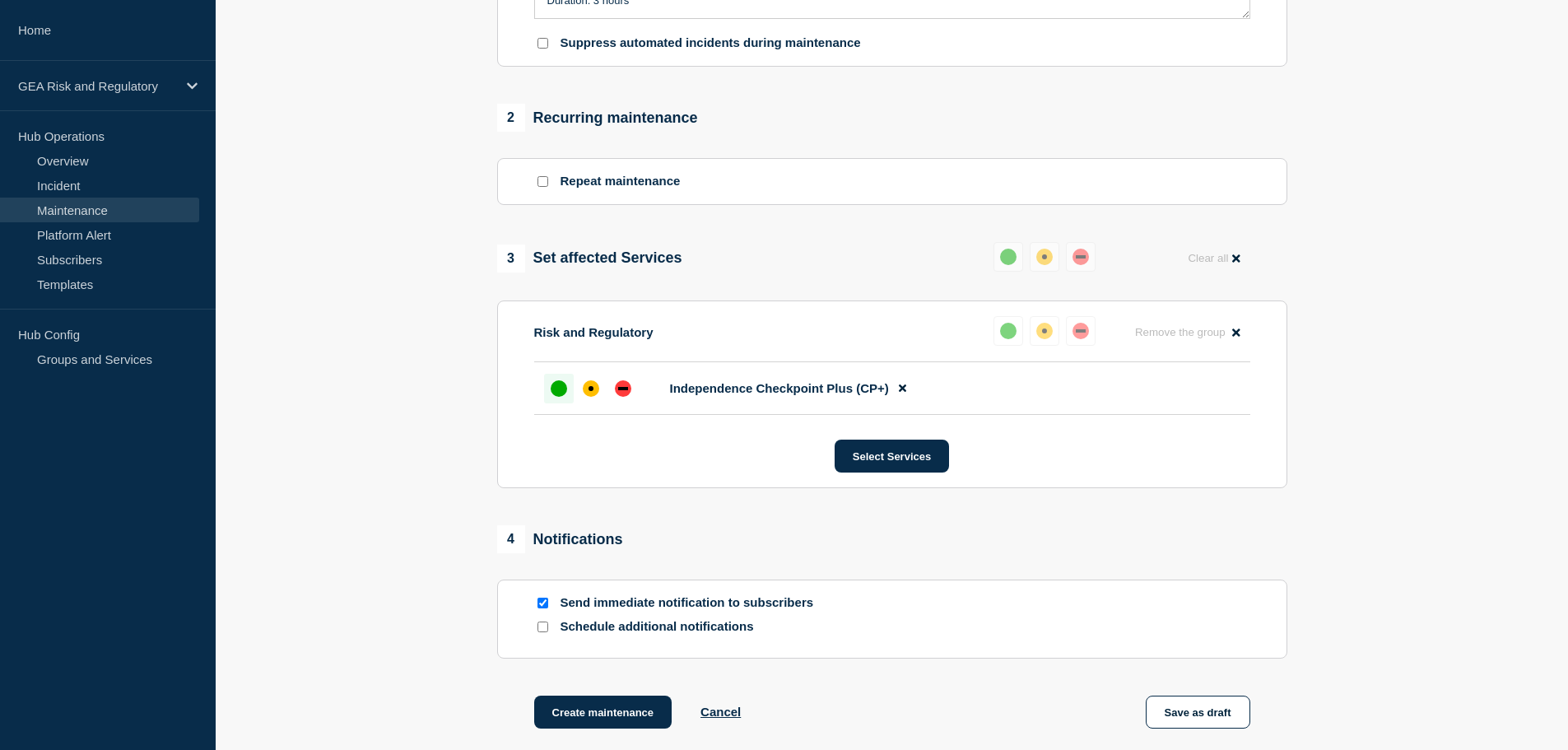
scroll to position [686, 0]
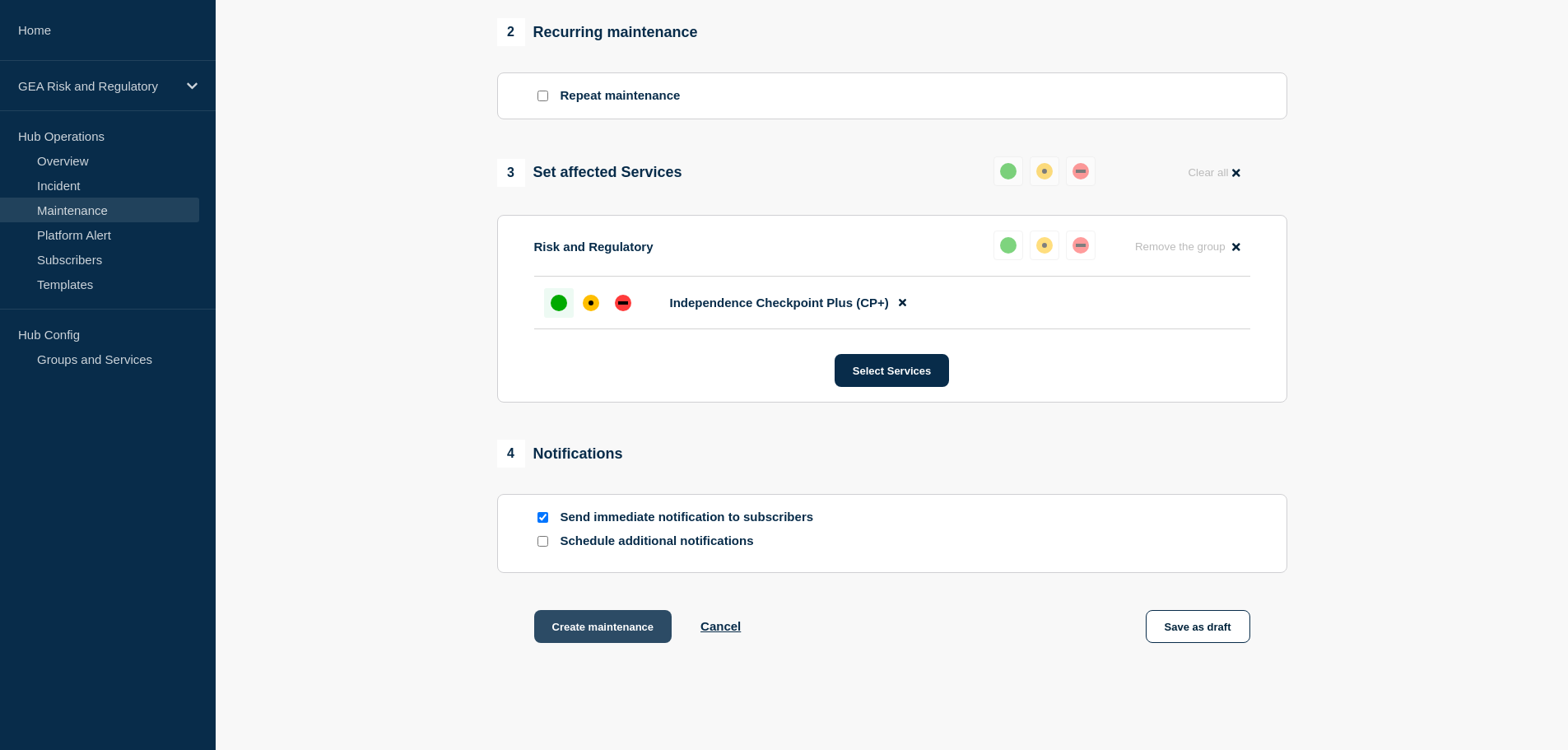
click at [608, 634] on button "Create maintenance" at bounding box center [603, 626] width 138 height 33
